Goal: Task Accomplishment & Management: Use online tool/utility

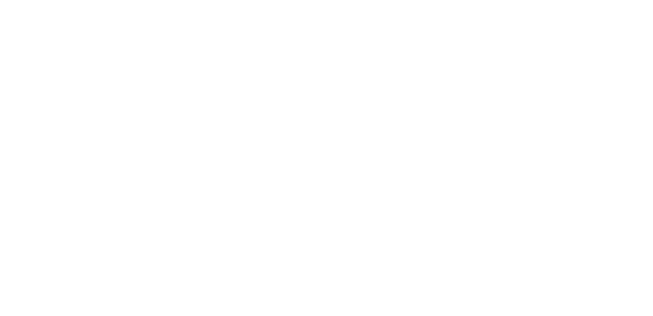
click at [205, 3] on html at bounding box center [326, 1] width 653 height 3
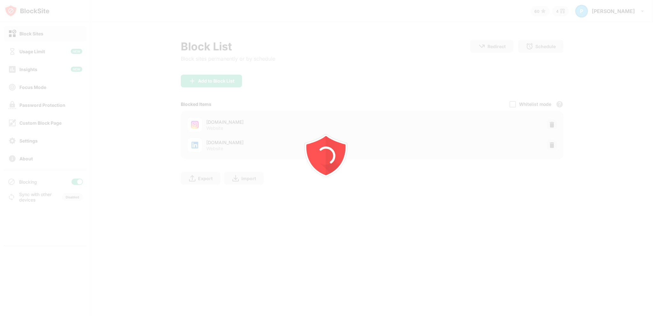
click at [552, 146] on div at bounding box center [326, 158] width 653 height 316
click at [552, 145] on div at bounding box center [326, 158] width 653 height 316
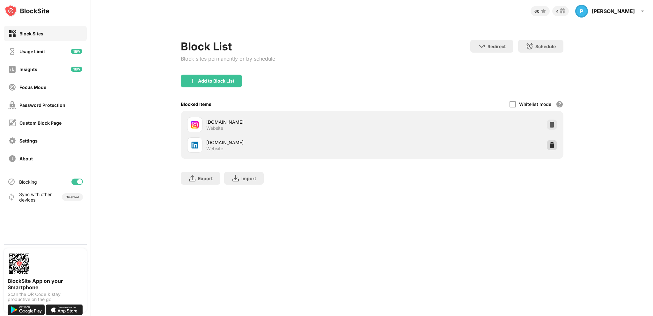
click at [551, 144] on img at bounding box center [552, 145] width 6 height 6
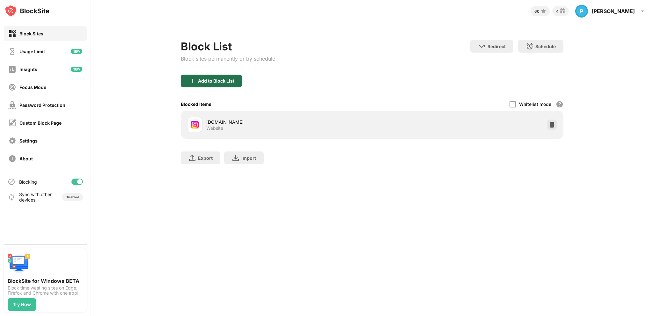
click at [209, 80] on div "Add to Block List" at bounding box center [216, 80] width 36 height 5
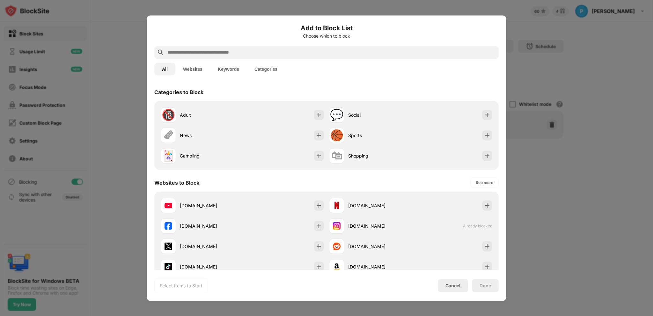
click at [216, 54] on input "text" at bounding box center [331, 52] width 329 height 8
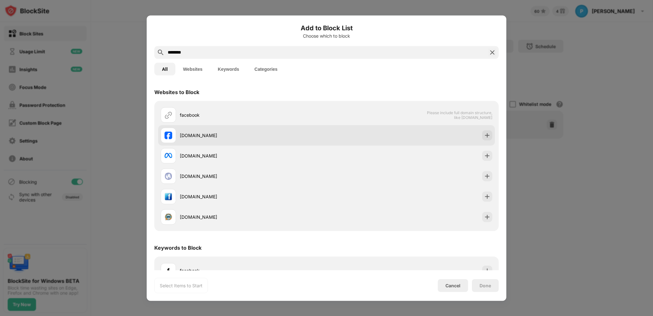
click at [229, 131] on div "[DOMAIN_NAME]" at bounding box center [244, 135] width 166 height 15
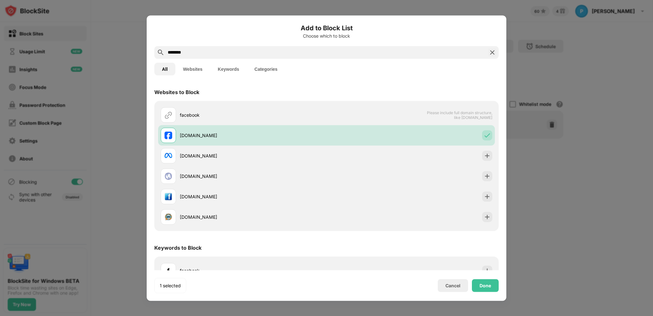
drag, startPoint x: 203, startPoint y: 50, endPoint x: 55, endPoint y: 75, distance: 150.1
click at [55, 316] on div "Add to Block List Choose which to block ******** All Websites Keywords Categori…" at bounding box center [326, 316] width 653 height 0
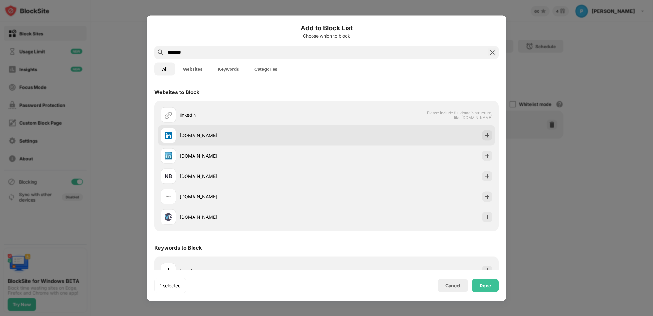
type input "********"
click at [275, 136] on div "[DOMAIN_NAME]" at bounding box center [253, 135] width 147 height 7
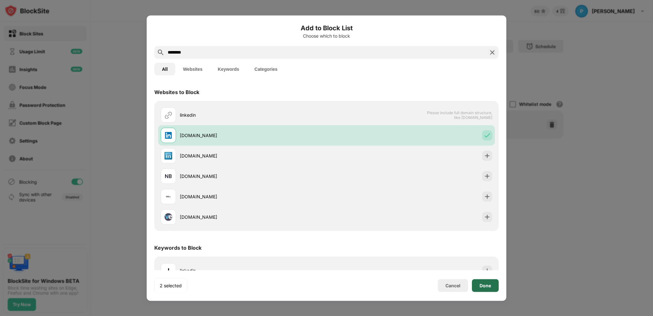
click at [481, 288] on div "Done" at bounding box center [485, 285] width 11 height 5
